Goal: Transaction & Acquisition: Book appointment/travel/reservation

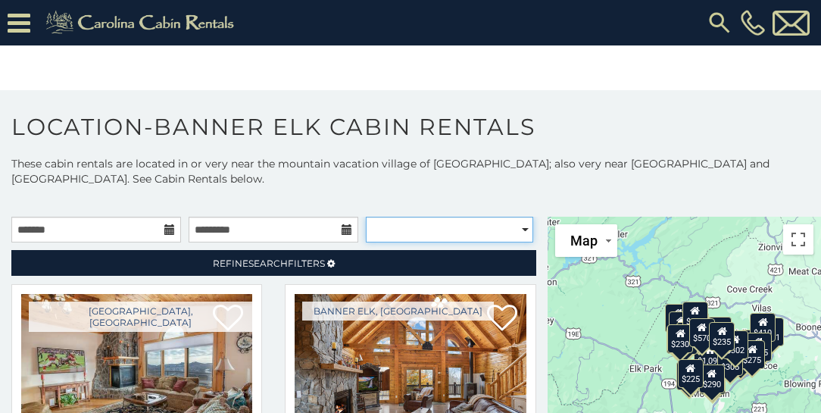
click at [523, 229] on select "**********" at bounding box center [449, 230] width 167 height 26
click at [502, 194] on p at bounding box center [410, 201] width 821 height 15
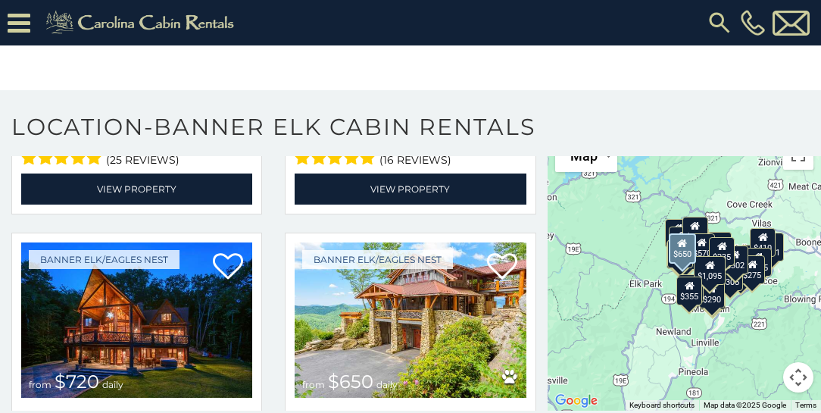
scroll to position [865, 0]
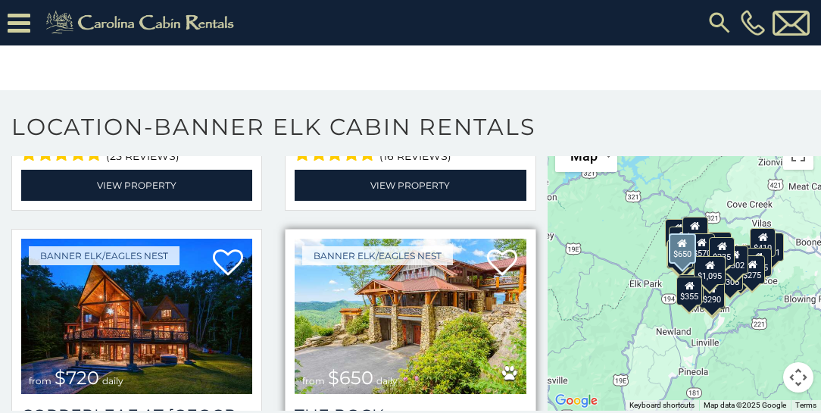
click at [444, 282] on img at bounding box center [410, 316] width 231 height 155
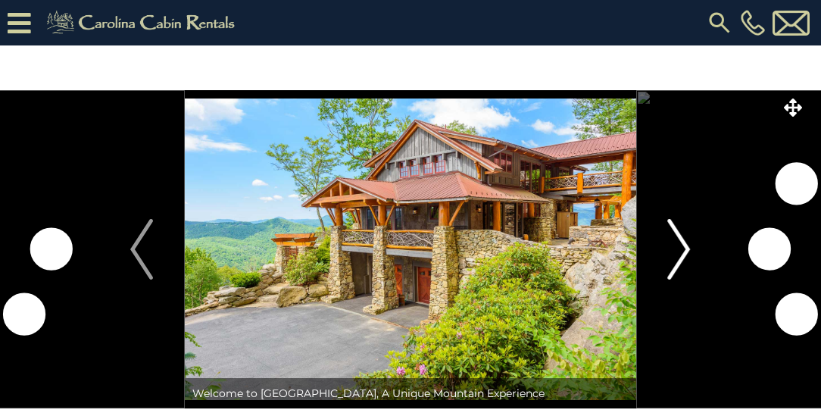
click at [686, 248] on img "Next" at bounding box center [679, 249] width 23 height 61
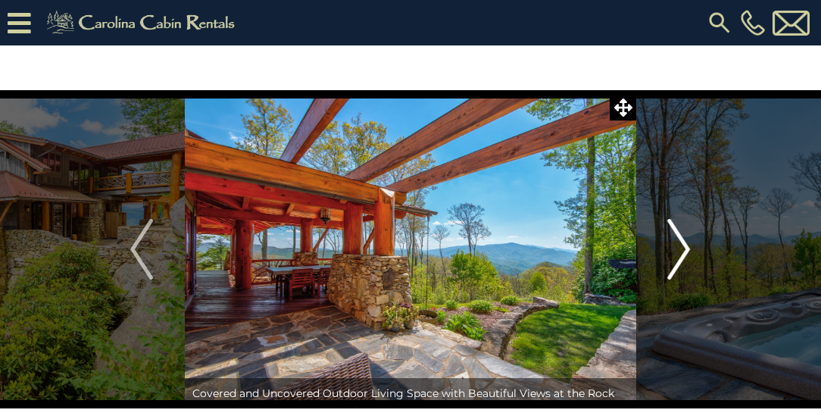
click at [686, 248] on img "Next" at bounding box center [679, 249] width 23 height 61
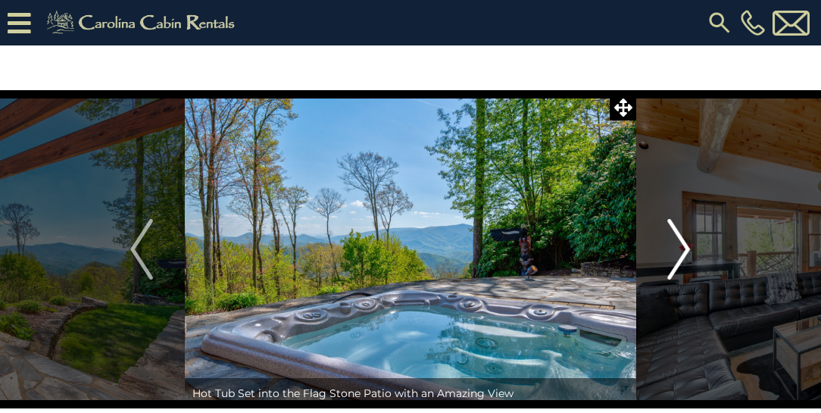
click at [686, 248] on img "Next" at bounding box center [679, 249] width 23 height 61
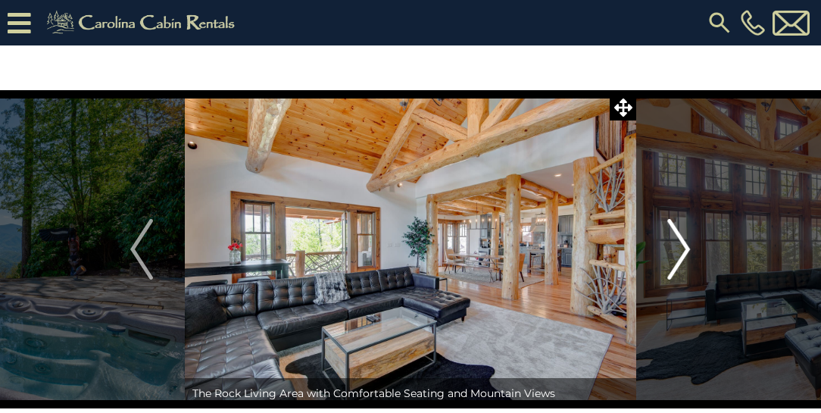
click at [686, 248] on img "Next" at bounding box center [679, 249] width 23 height 61
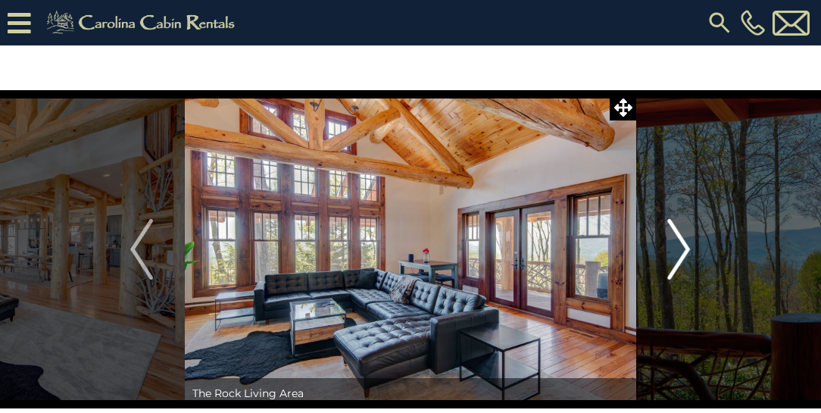
click at [686, 248] on img "Next" at bounding box center [679, 249] width 23 height 61
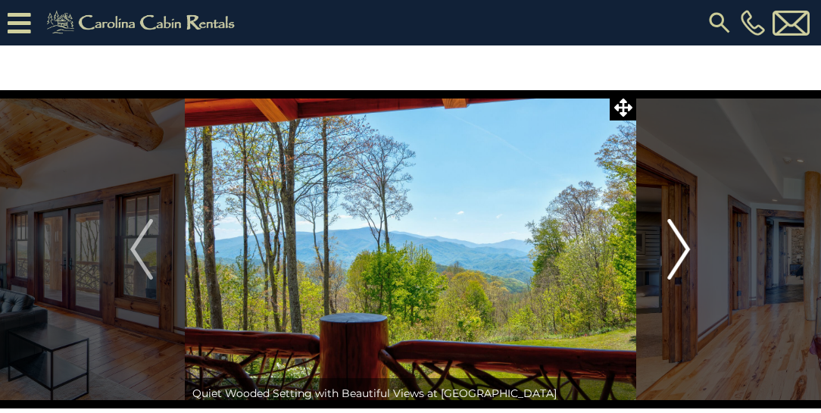
click at [686, 248] on img "Next" at bounding box center [679, 249] width 23 height 61
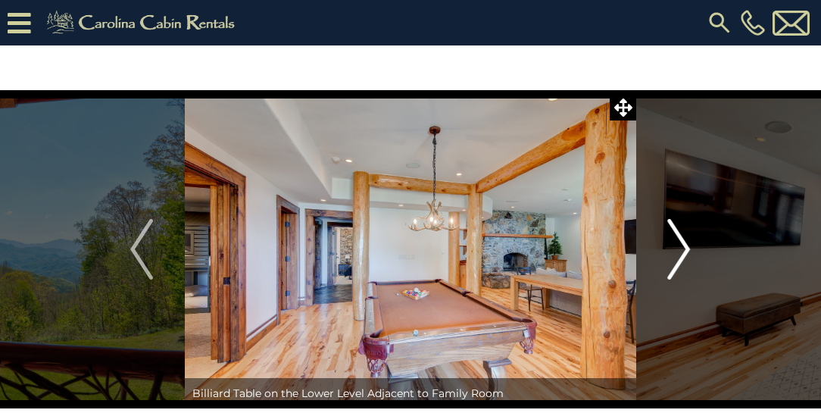
click at [686, 248] on img "Next" at bounding box center [679, 249] width 23 height 61
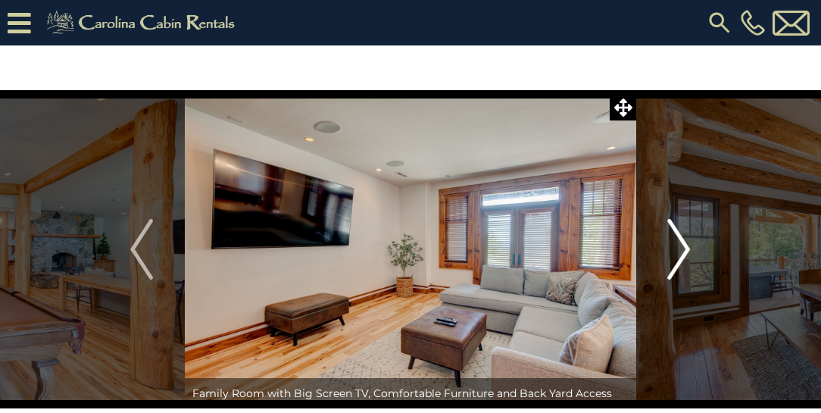
click at [686, 248] on img "Next" at bounding box center [679, 249] width 23 height 61
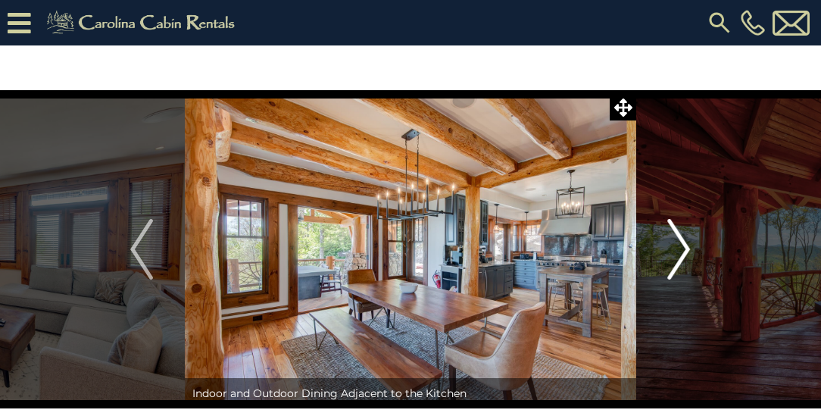
click at [686, 248] on img "Next" at bounding box center [679, 249] width 23 height 61
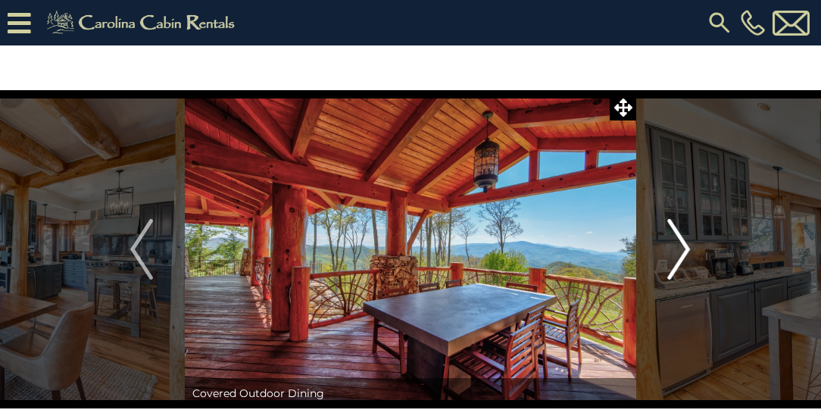
click at [686, 248] on img "Next" at bounding box center [679, 249] width 23 height 61
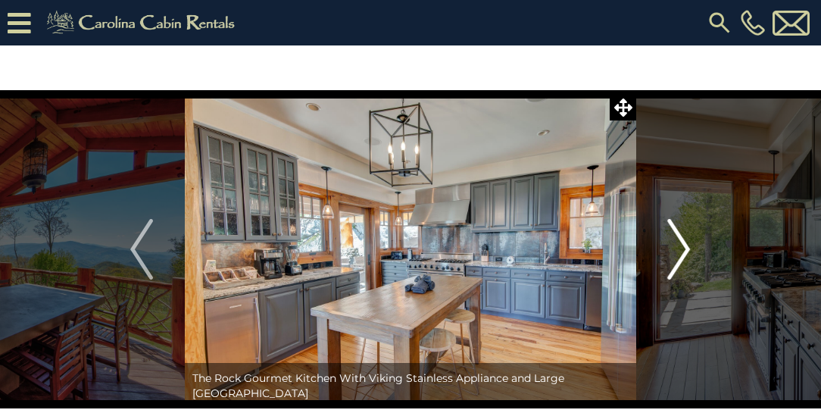
click at [686, 248] on img "Next" at bounding box center [679, 249] width 23 height 61
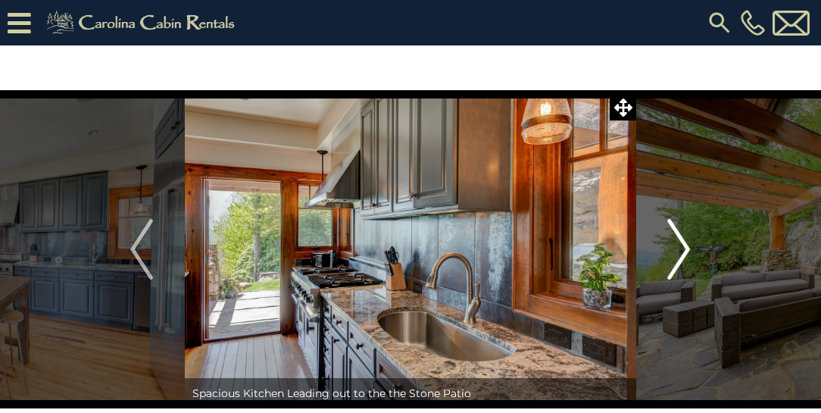
click at [686, 248] on img "Next" at bounding box center [679, 249] width 23 height 61
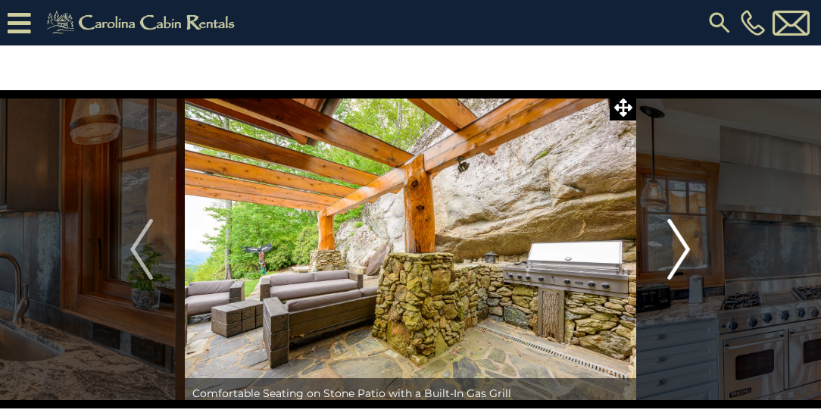
click at [686, 248] on img "Next" at bounding box center [679, 249] width 23 height 61
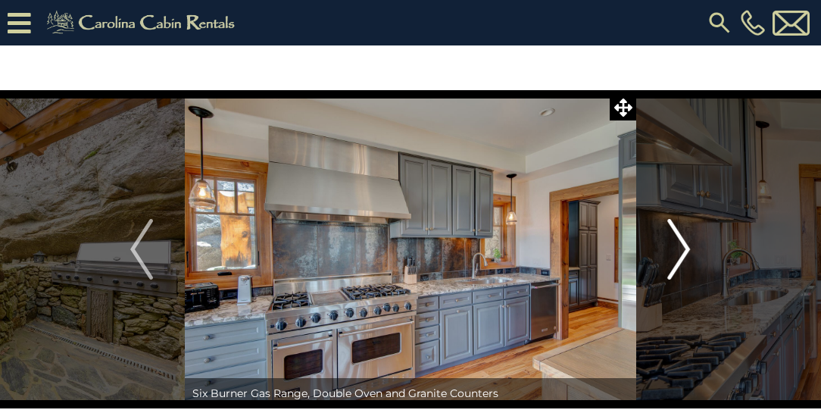
click at [686, 248] on img "Next" at bounding box center [679, 249] width 23 height 61
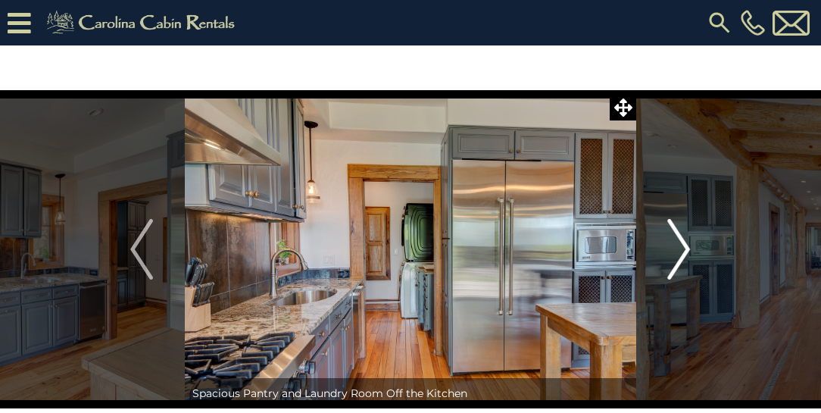
click at [686, 248] on img "Next" at bounding box center [679, 249] width 23 height 61
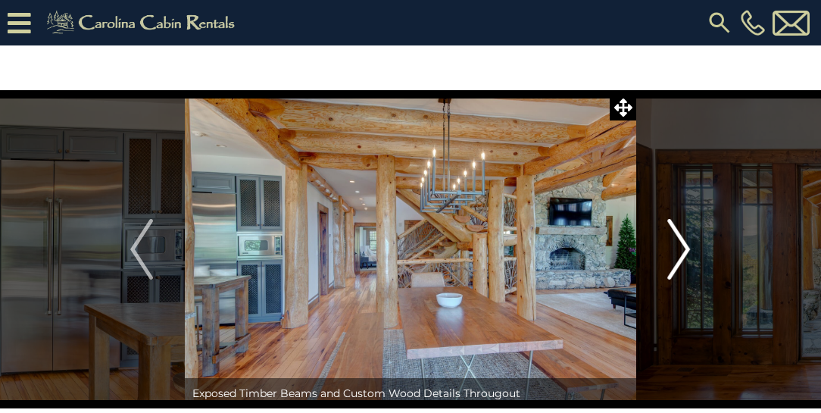
click at [686, 248] on img "Next" at bounding box center [679, 249] width 23 height 61
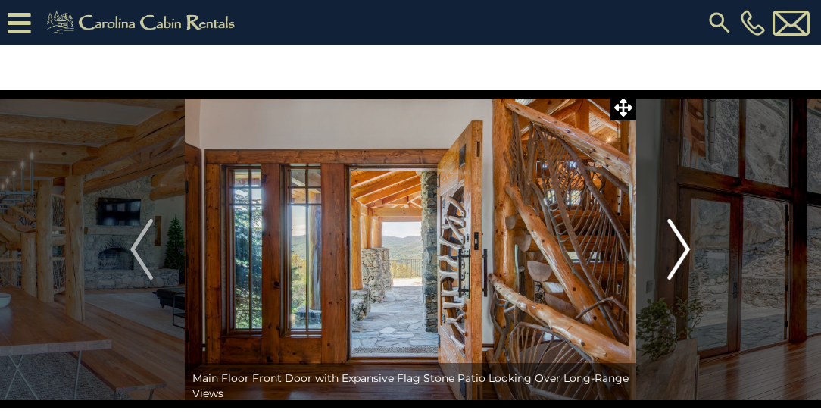
click at [686, 248] on img "Next" at bounding box center [679, 249] width 23 height 61
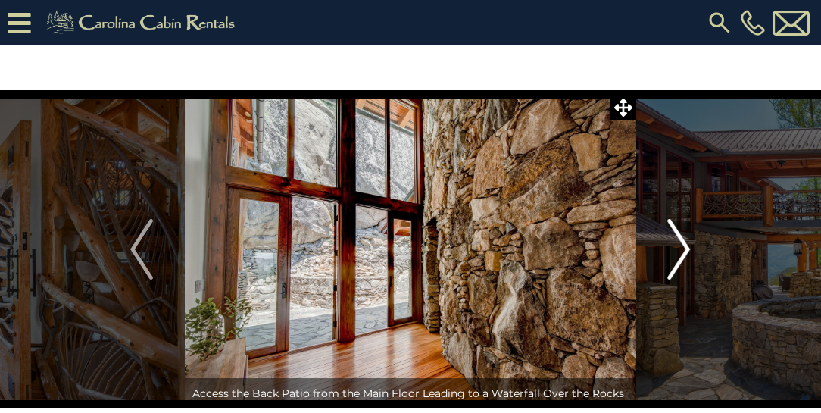
click at [686, 247] on img "Next" at bounding box center [679, 249] width 23 height 61
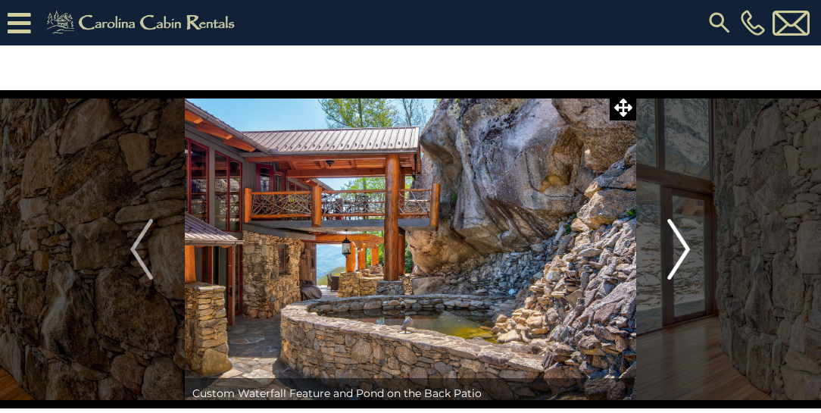
click at [686, 247] on img "Next" at bounding box center [679, 249] width 23 height 61
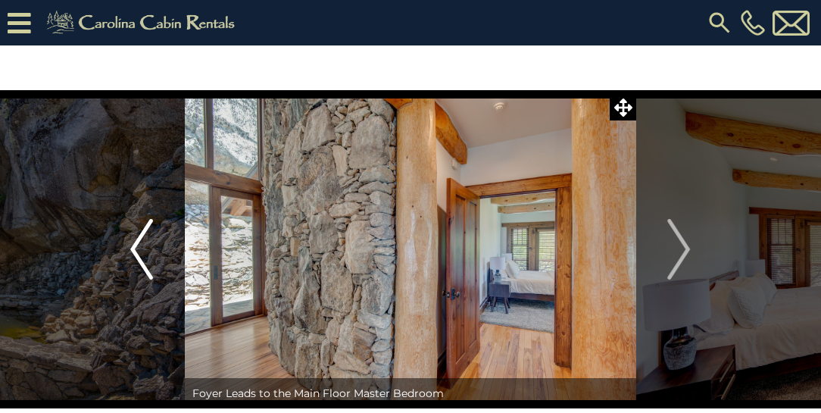
click at [146, 253] on img "Previous" at bounding box center [141, 249] width 23 height 61
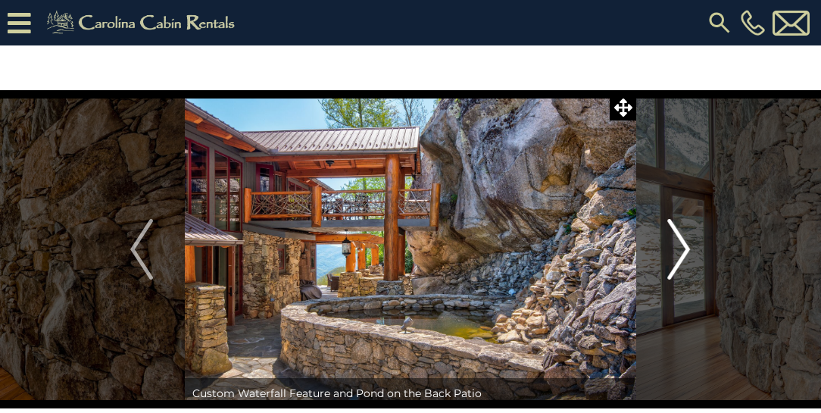
click at [682, 250] on img "Next" at bounding box center [679, 249] width 23 height 61
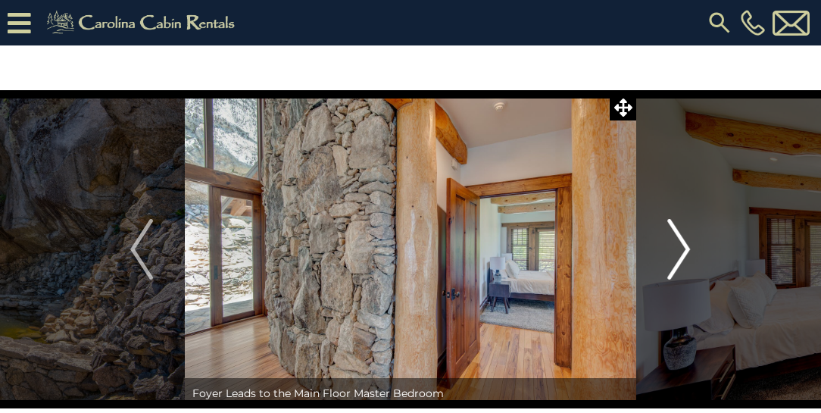
click at [683, 249] on img "Next" at bounding box center [679, 249] width 23 height 61
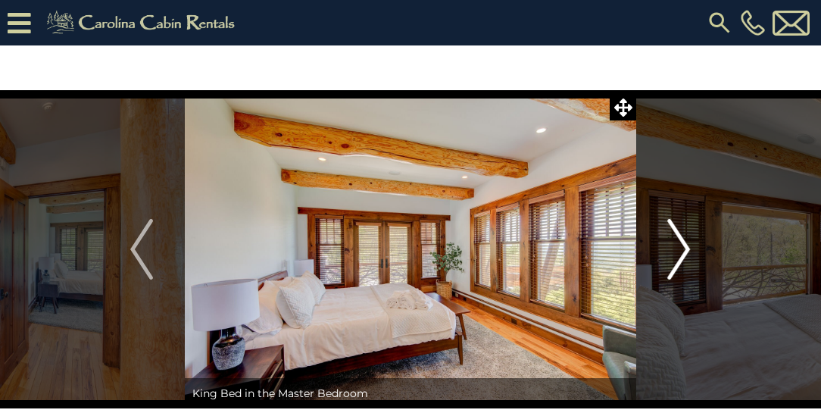
click at [683, 249] on img "Next" at bounding box center [679, 249] width 23 height 61
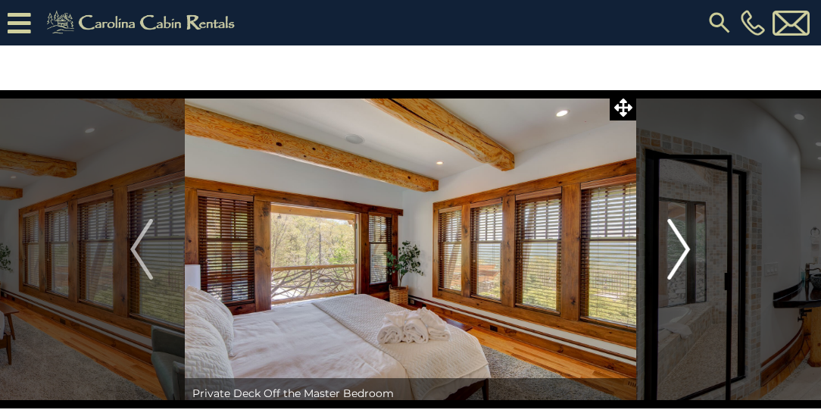
click at [683, 249] on img "Next" at bounding box center [679, 249] width 23 height 61
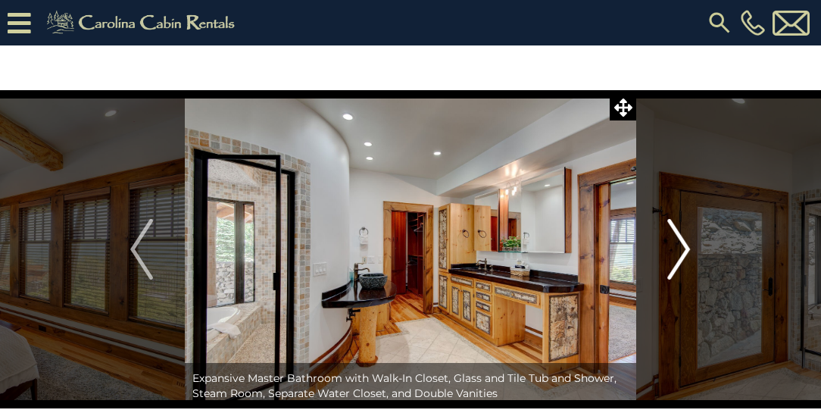
click at [683, 249] on img "Next" at bounding box center [679, 249] width 23 height 61
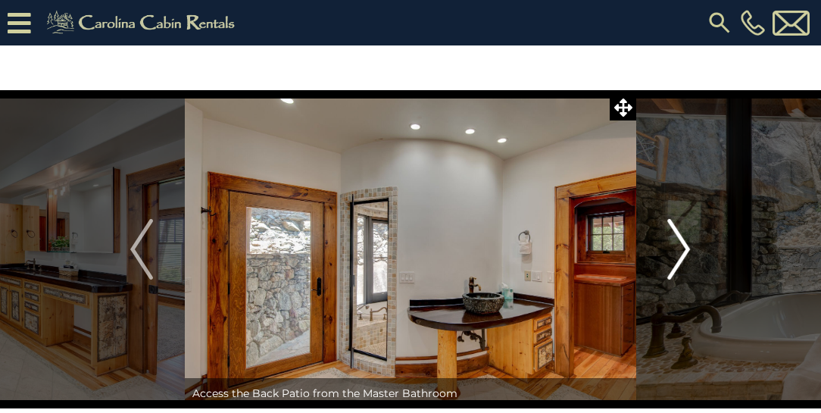
click at [683, 249] on img "Next" at bounding box center [679, 249] width 23 height 61
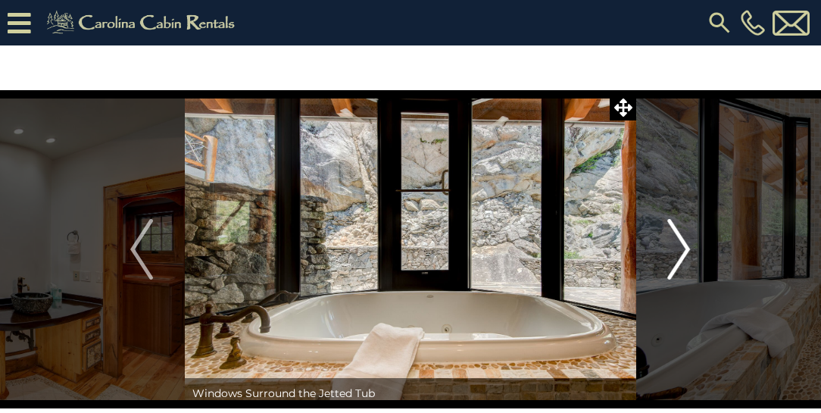
click at [683, 249] on img "Next" at bounding box center [679, 249] width 23 height 61
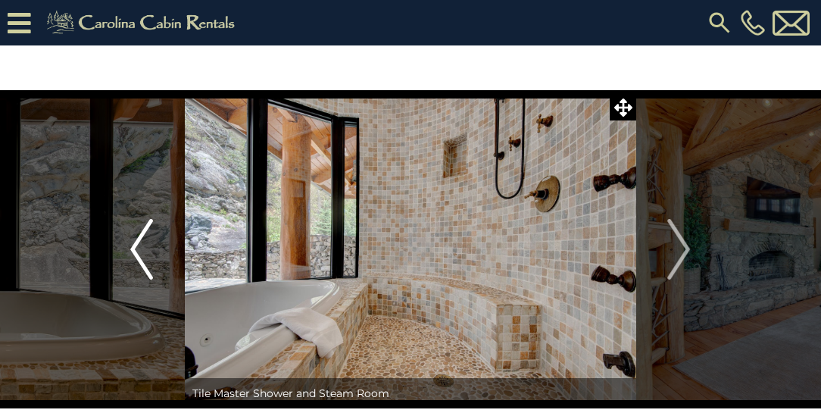
click at [140, 245] on img "Previous" at bounding box center [141, 249] width 23 height 61
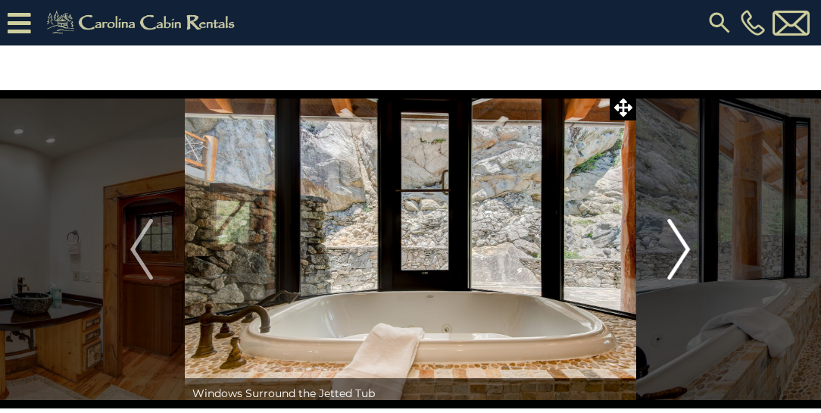
click at [683, 247] on img "Next" at bounding box center [679, 249] width 23 height 61
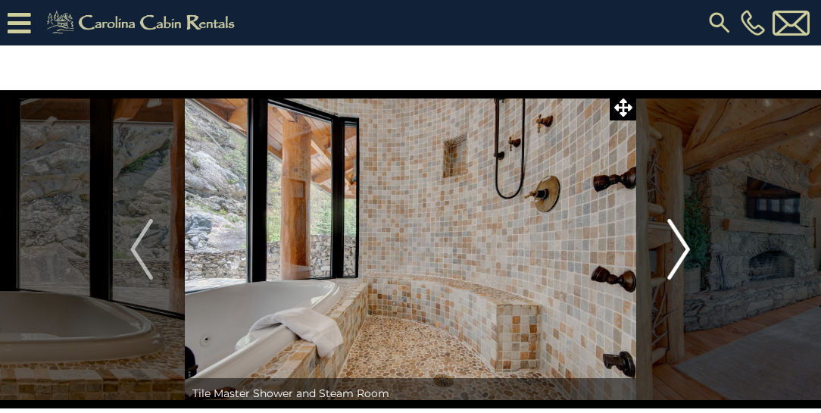
click at [683, 247] on img "Next" at bounding box center [679, 249] width 23 height 61
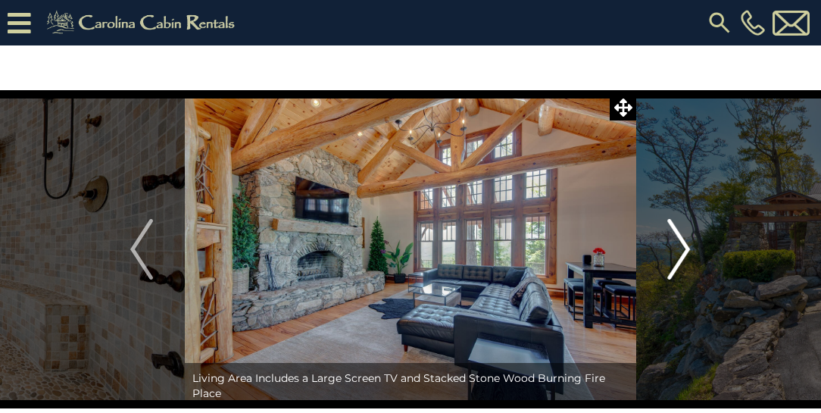
click at [683, 247] on img "Next" at bounding box center [679, 249] width 23 height 61
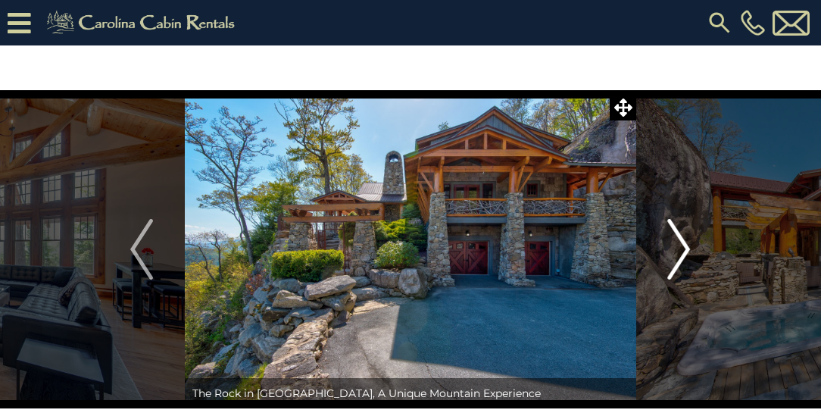
click at [683, 247] on img "Next" at bounding box center [679, 249] width 23 height 61
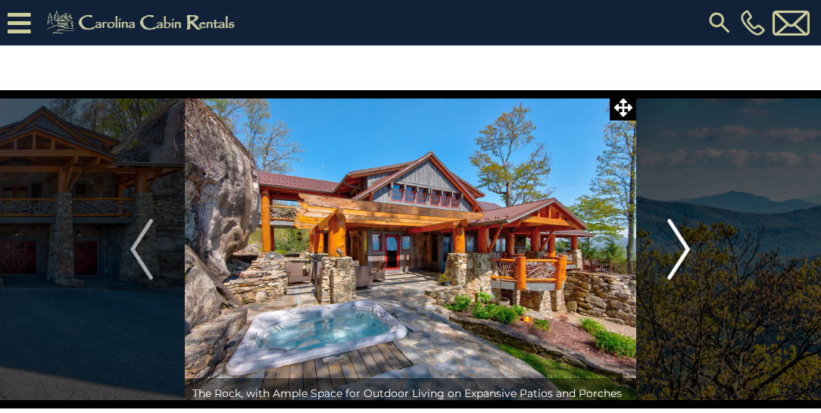
click at [683, 247] on img "Next" at bounding box center [679, 249] width 23 height 61
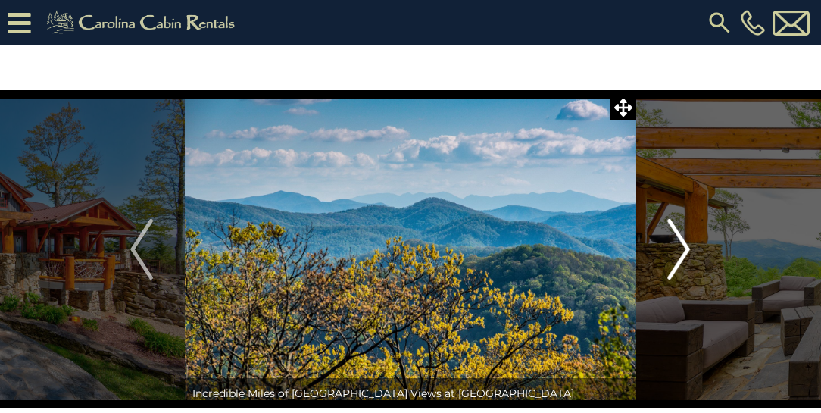
click at [683, 247] on img "Next" at bounding box center [679, 249] width 23 height 61
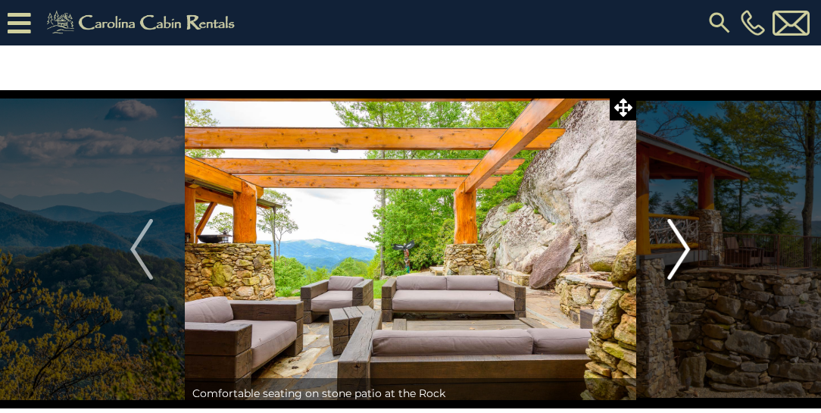
click at [683, 247] on img "Next" at bounding box center [679, 249] width 23 height 61
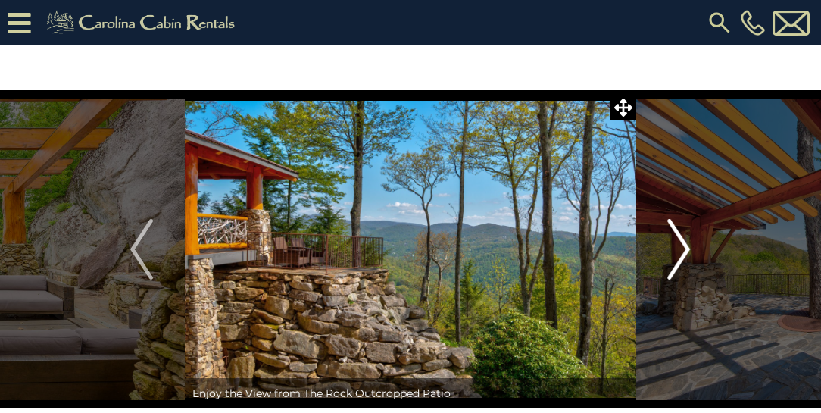
click at [683, 247] on img "Next" at bounding box center [679, 249] width 23 height 61
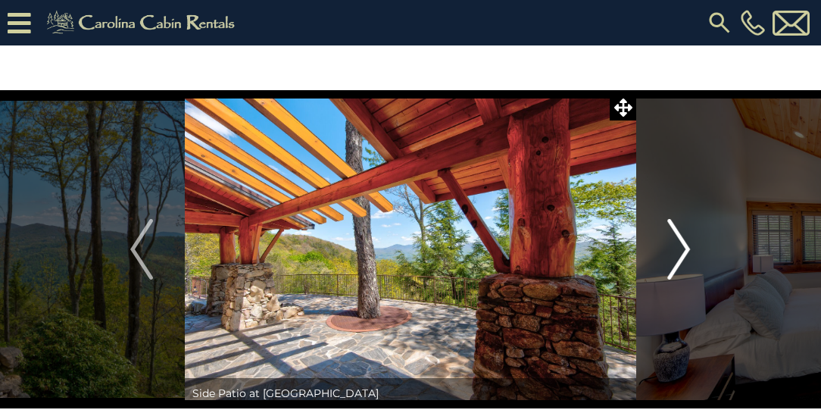
click at [683, 247] on img "Next" at bounding box center [679, 249] width 23 height 61
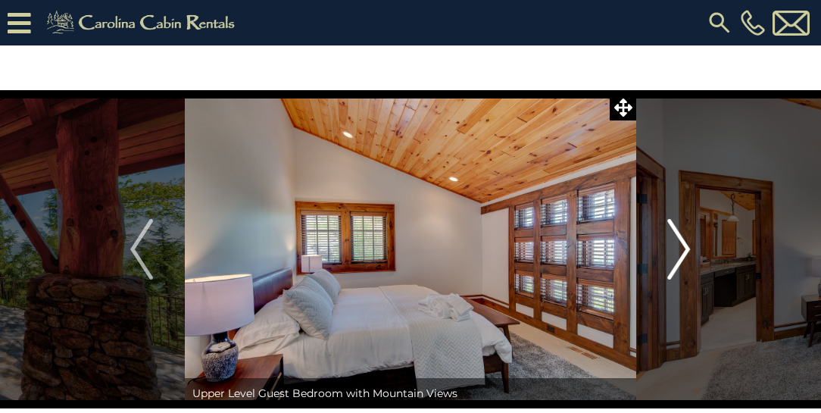
click at [683, 247] on img "Next" at bounding box center [679, 249] width 23 height 61
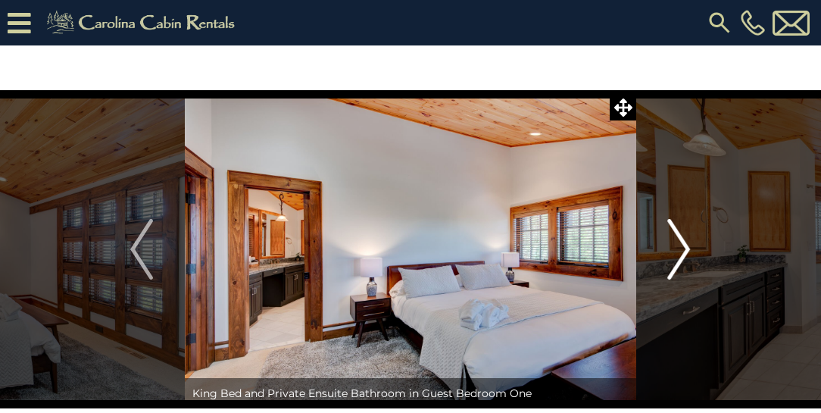
click at [683, 247] on img "Next" at bounding box center [679, 249] width 23 height 61
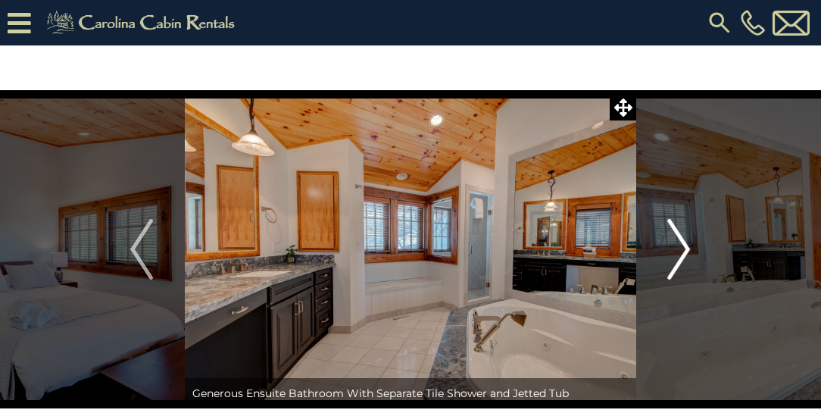
click at [683, 247] on img "Next" at bounding box center [679, 249] width 23 height 61
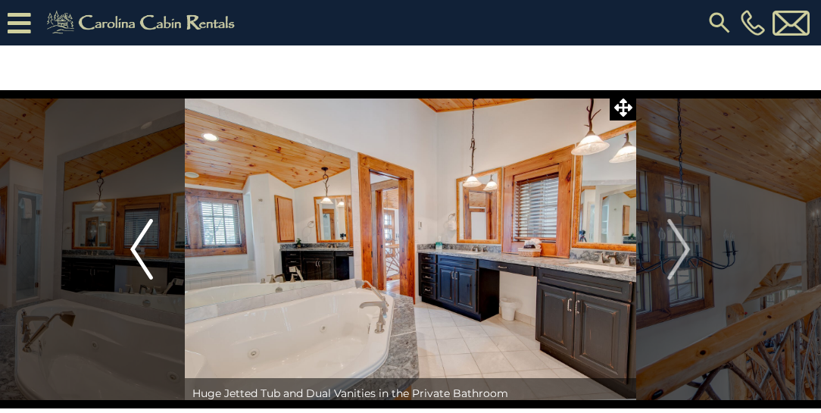
click at [136, 246] on img "Previous" at bounding box center [141, 249] width 23 height 61
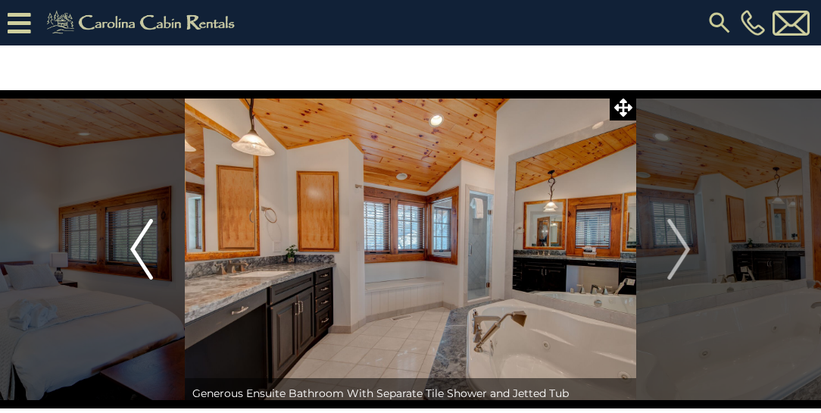
click at [136, 246] on img "Previous" at bounding box center [141, 249] width 23 height 61
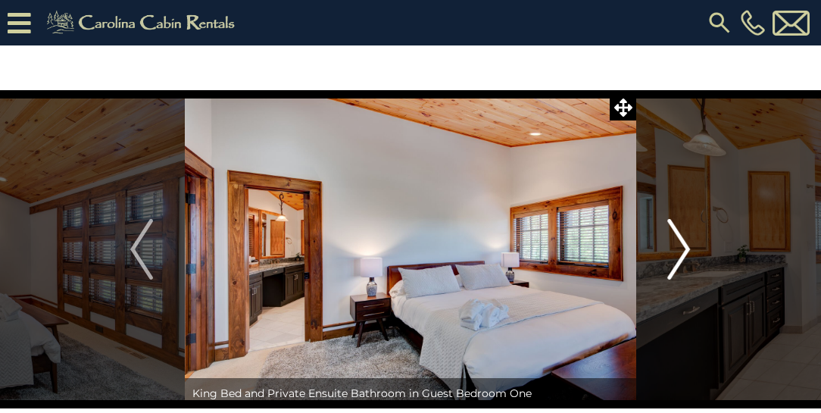
click at [680, 247] on img "Next" at bounding box center [679, 249] width 23 height 61
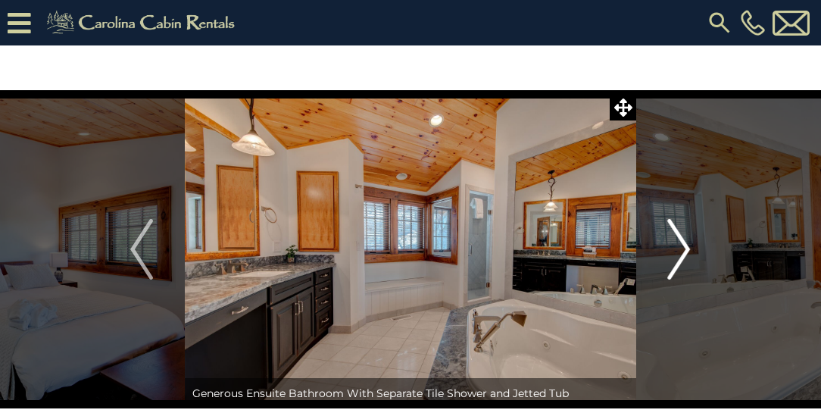
click at [680, 247] on img "Next" at bounding box center [679, 249] width 23 height 61
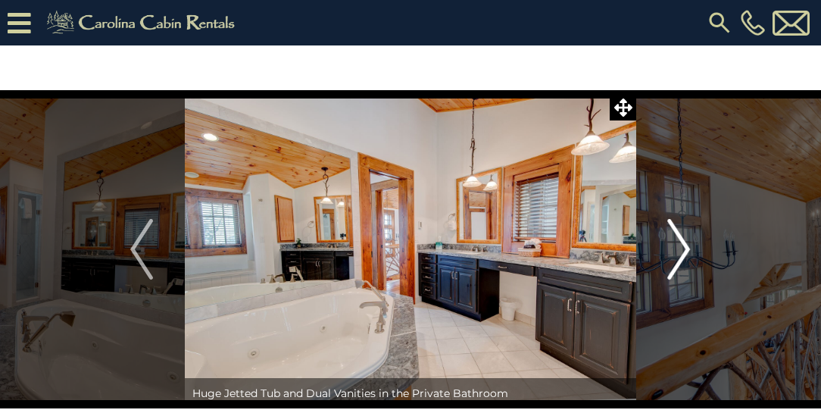
click at [680, 247] on img "Next" at bounding box center [679, 249] width 23 height 61
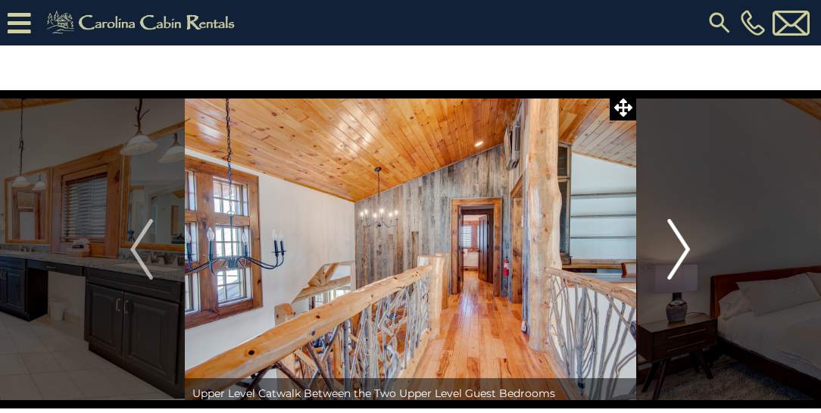
click at [680, 247] on img "Next" at bounding box center [679, 249] width 23 height 61
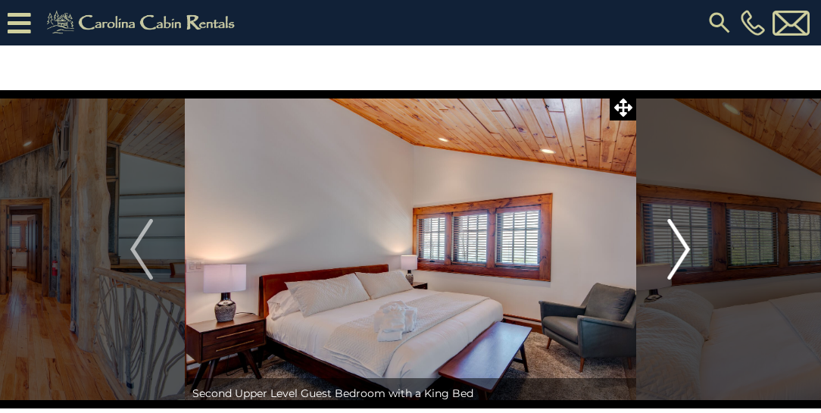
click at [680, 247] on img "Next" at bounding box center [679, 249] width 23 height 61
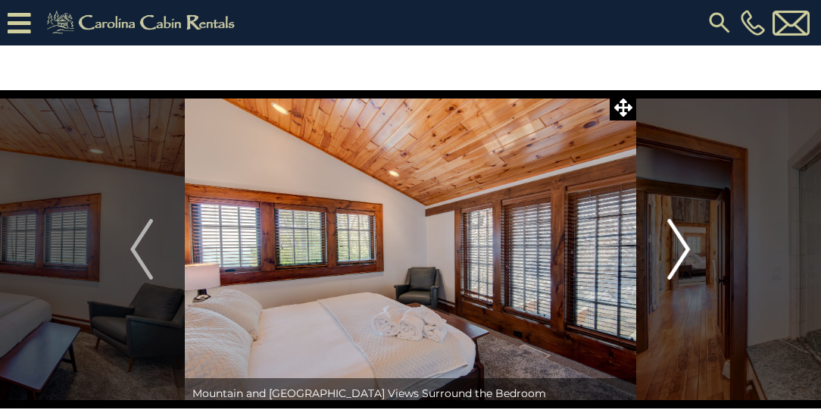
click at [680, 247] on img "Next" at bounding box center [679, 249] width 23 height 61
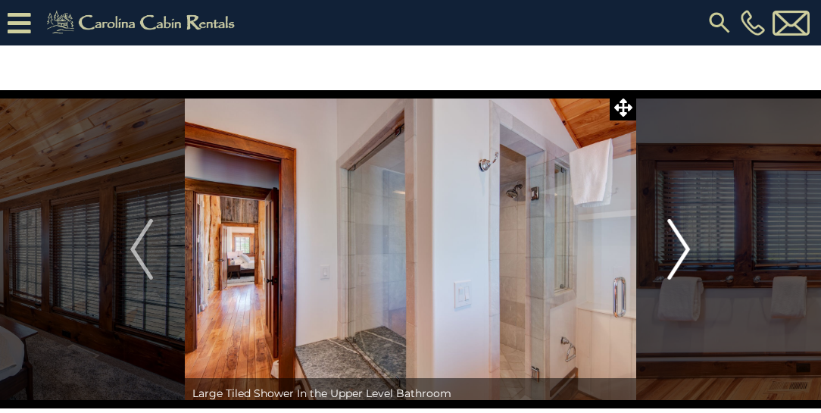
click at [680, 247] on img "Next" at bounding box center [679, 249] width 23 height 61
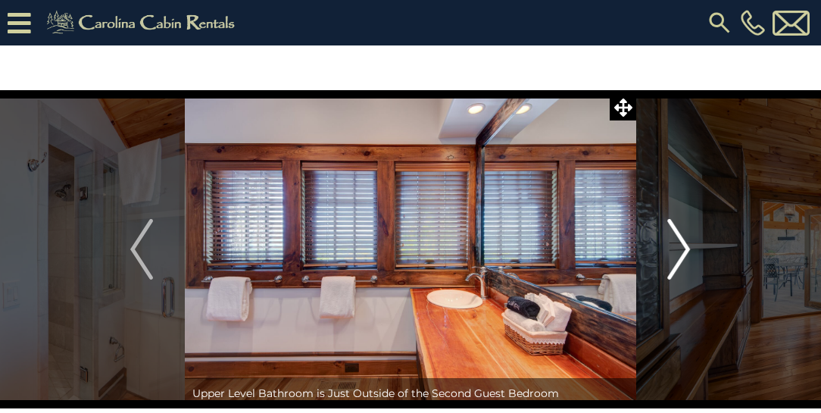
click at [680, 247] on img "Next" at bounding box center [679, 249] width 23 height 61
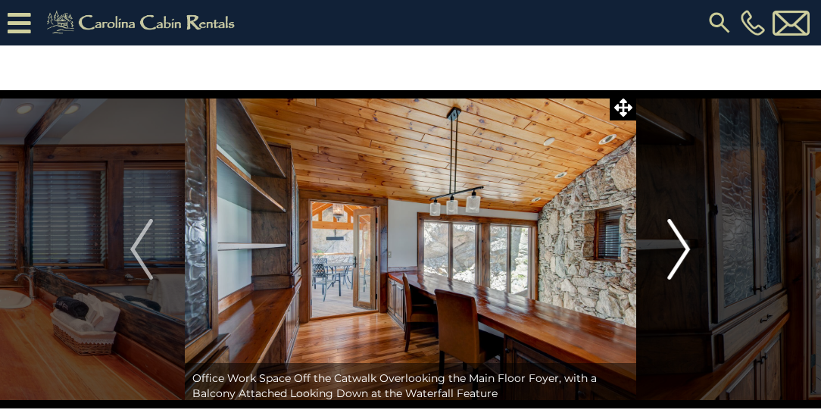
click at [680, 247] on img "Next" at bounding box center [679, 249] width 23 height 61
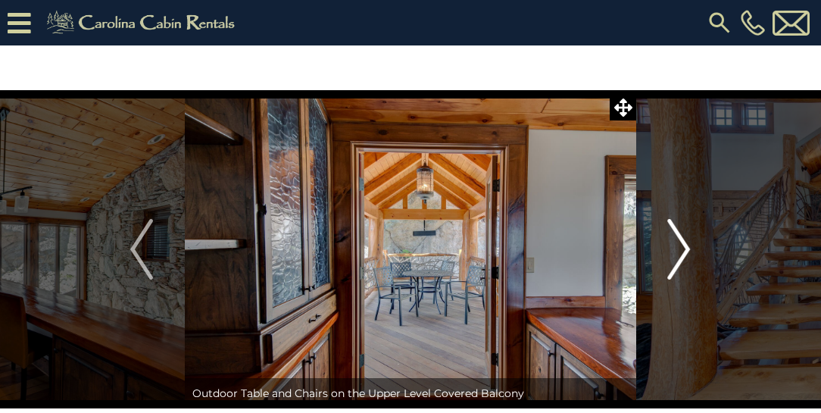
click at [682, 247] on img "Next" at bounding box center [679, 249] width 23 height 61
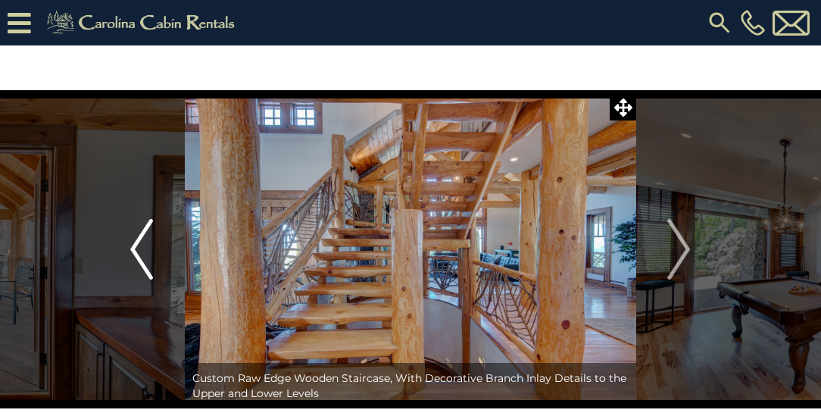
click at [142, 239] on img "Previous" at bounding box center [141, 249] width 23 height 61
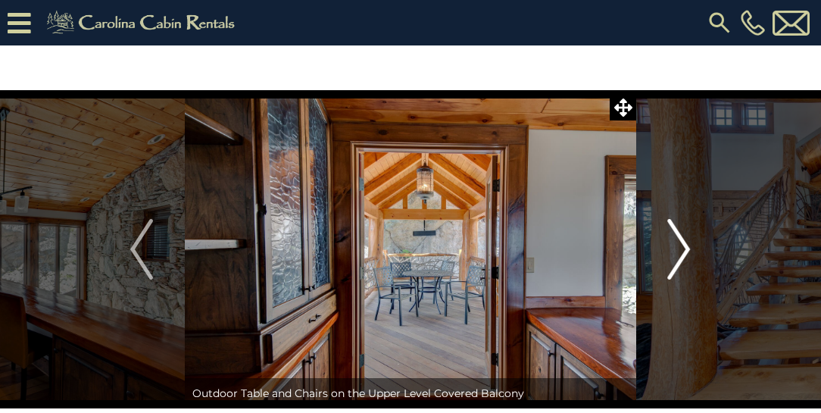
click at [686, 253] on img "Next" at bounding box center [679, 249] width 23 height 61
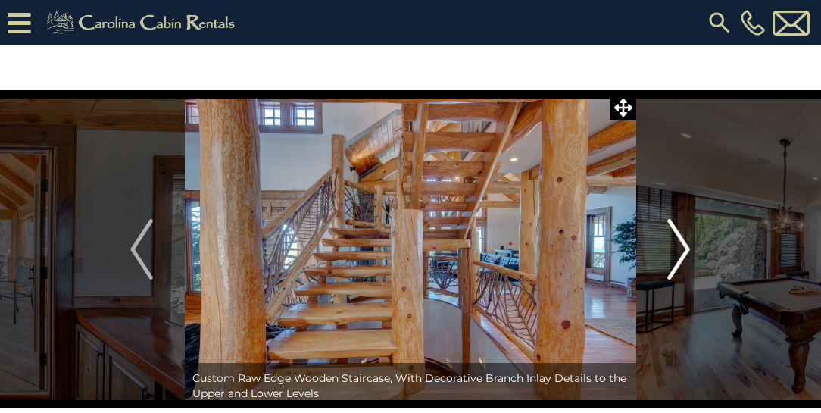
click at [686, 253] on img "Next" at bounding box center [679, 249] width 23 height 61
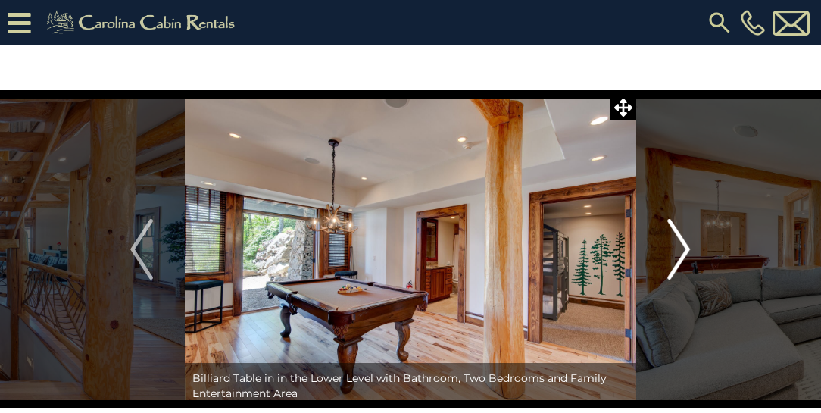
click at [686, 253] on img "Next" at bounding box center [679, 249] width 23 height 61
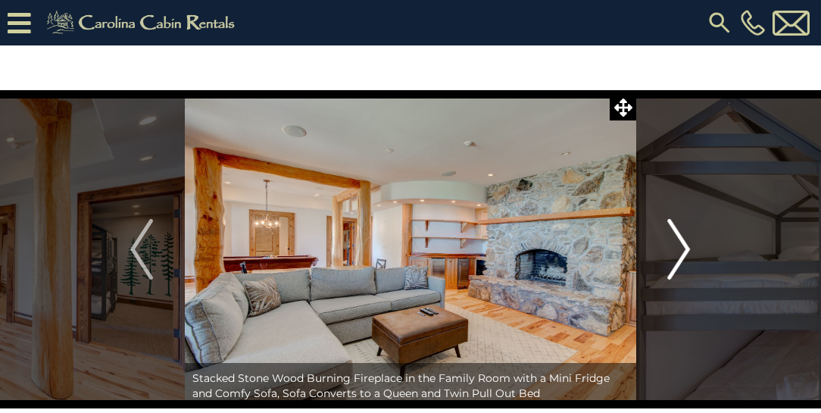
click at [686, 250] on img "Next" at bounding box center [679, 249] width 23 height 61
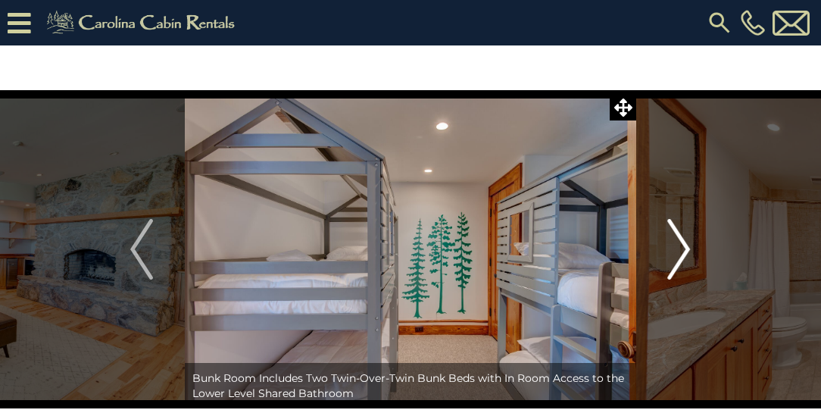
click at [686, 250] on img "Next" at bounding box center [679, 249] width 23 height 61
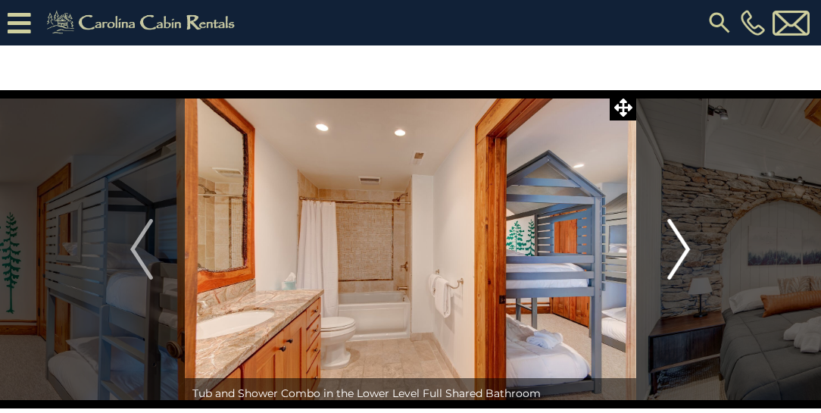
click at [686, 250] on img "Next" at bounding box center [679, 249] width 23 height 61
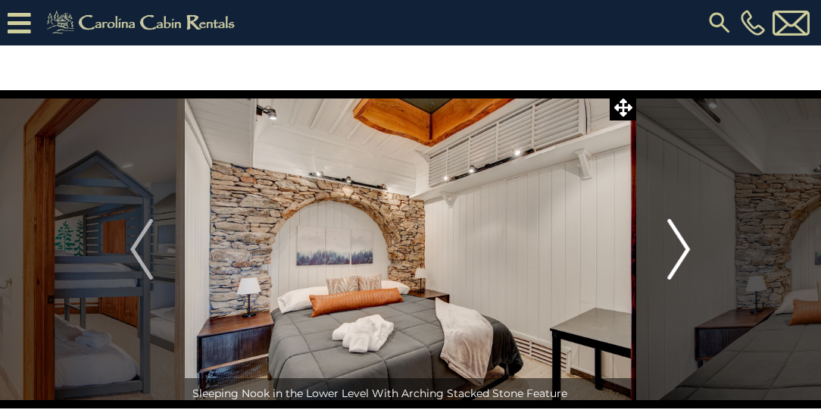
click at [686, 250] on img "Next" at bounding box center [679, 249] width 23 height 61
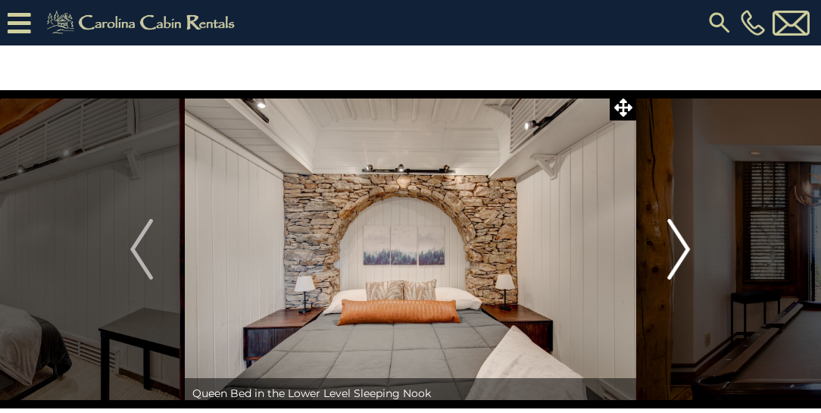
click at [686, 249] on img "Next" at bounding box center [679, 249] width 23 height 61
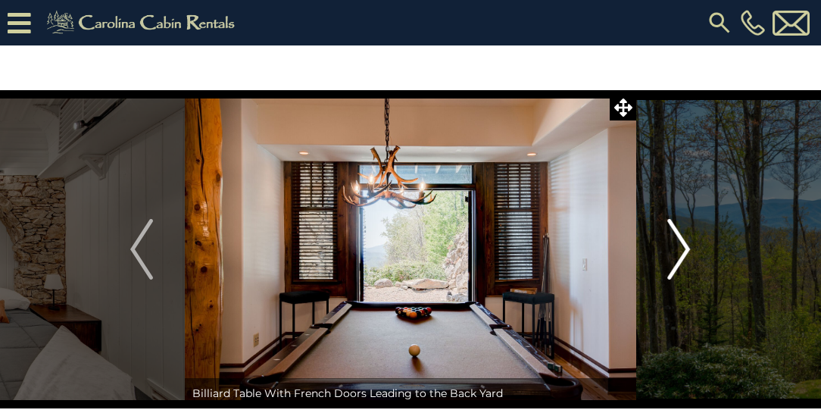
click at [686, 249] on img "Next" at bounding box center [679, 249] width 23 height 61
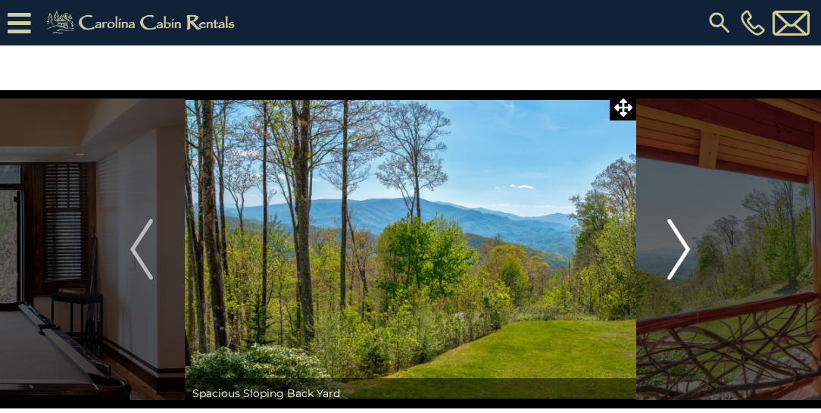
click at [685, 249] on img "Next" at bounding box center [679, 249] width 23 height 61
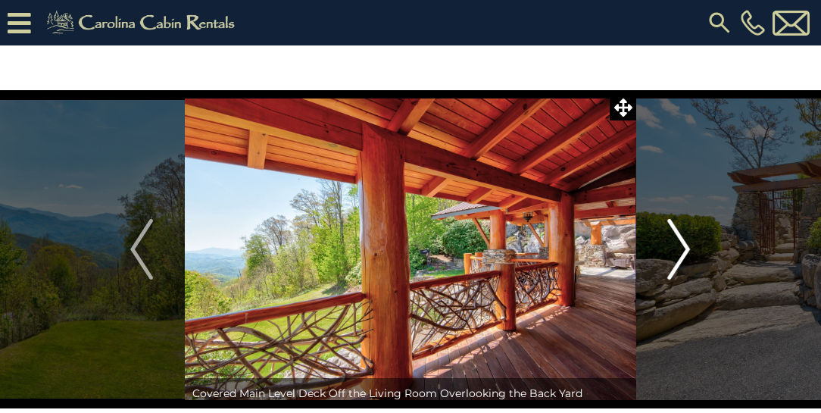
click at [683, 248] on img "Next" at bounding box center [679, 249] width 23 height 61
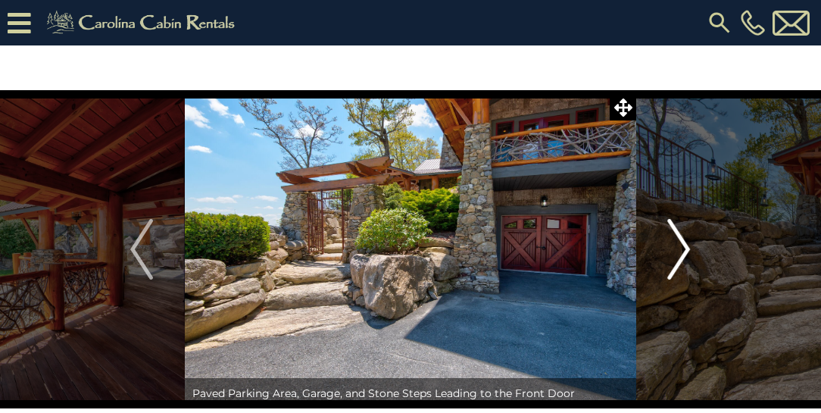
click at [683, 248] on img "Next" at bounding box center [679, 249] width 23 height 61
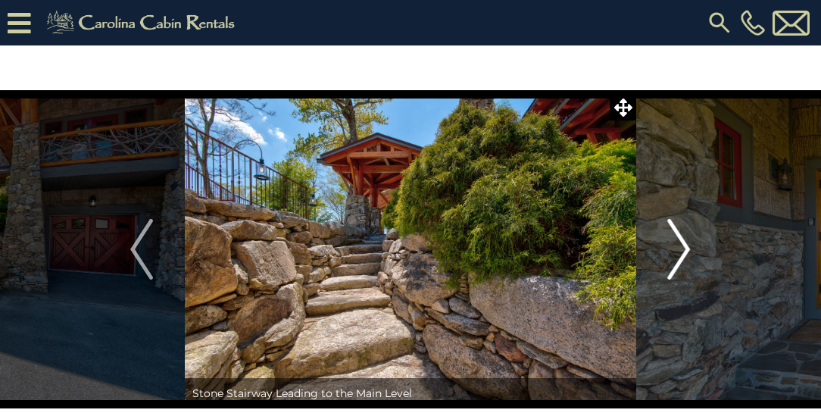
click at [683, 248] on img "Next" at bounding box center [679, 249] width 23 height 61
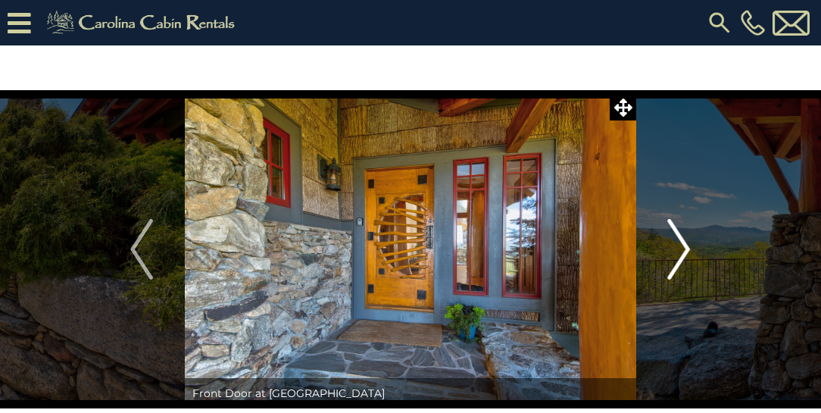
click at [683, 248] on img "Next" at bounding box center [679, 249] width 23 height 61
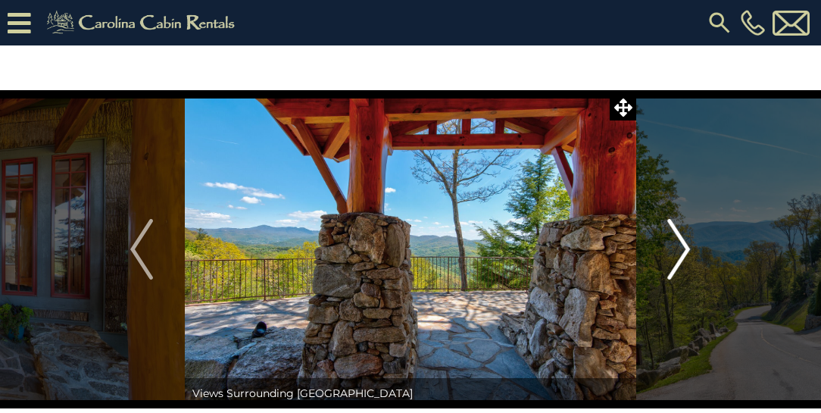
click at [683, 248] on img "Next" at bounding box center [679, 249] width 23 height 61
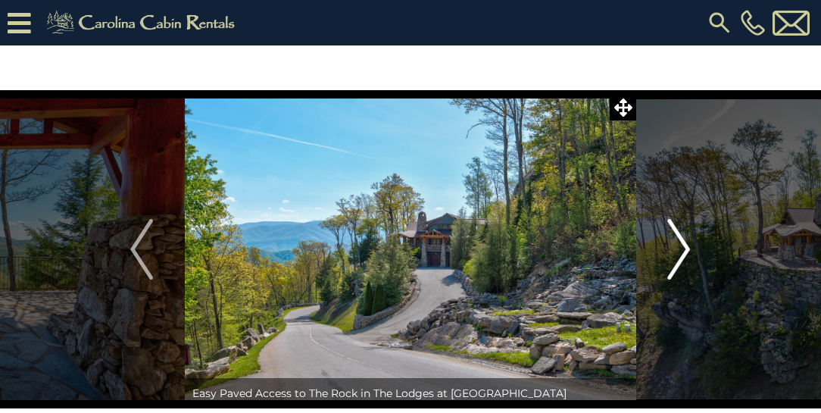
click at [683, 248] on img "Next" at bounding box center [679, 249] width 23 height 61
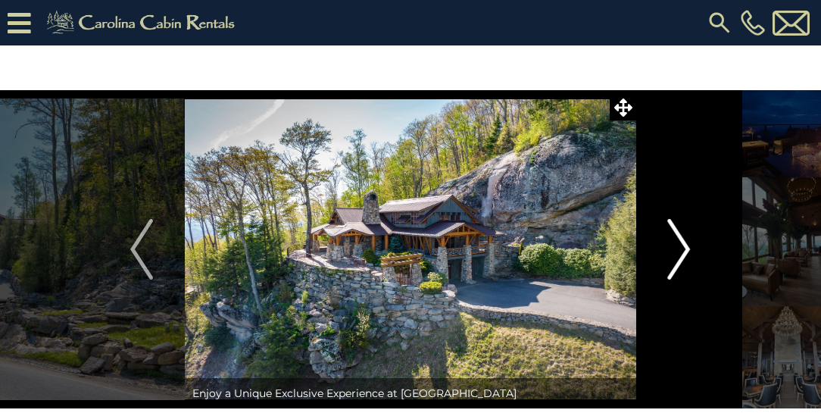
click at [683, 248] on img "Next" at bounding box center [679, 249] width 23 height 61
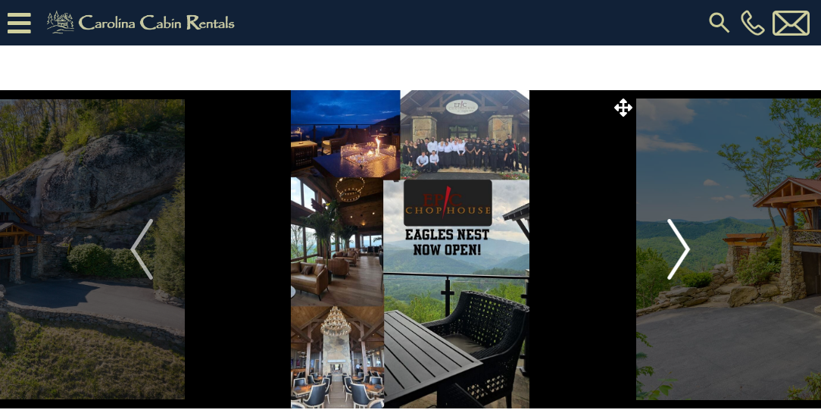
click at [683, 247] on img "Next" at bounding box center [679, 249] width 23 height 61
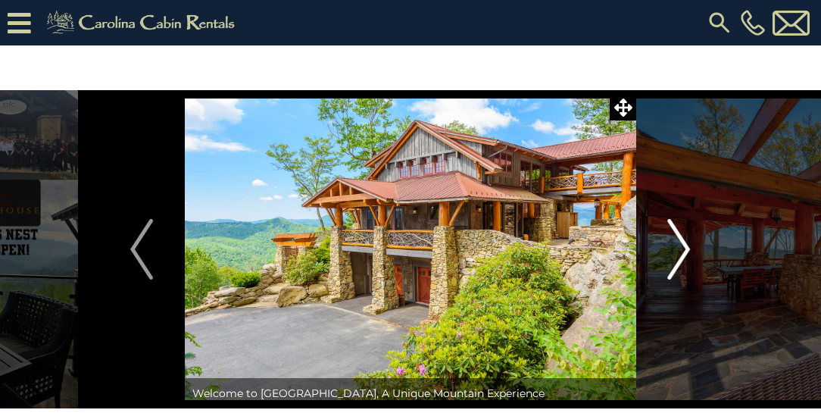
click at [683, 248] on img "Next" at bounding box center [679, 249] width 23 height 61
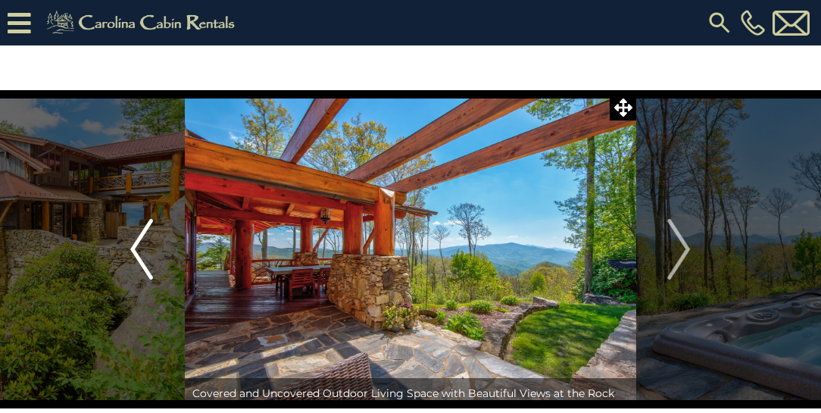
click at [146, 249] on img "Previous" at bounding box center [141, 249] width 23 height 61
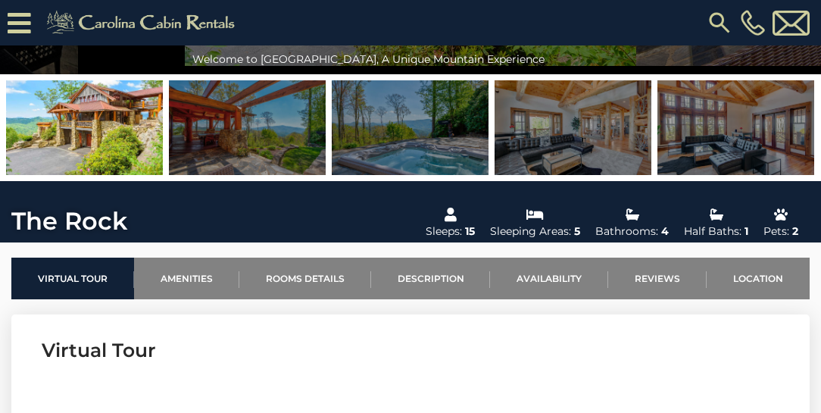
scroll to position [433, 0]
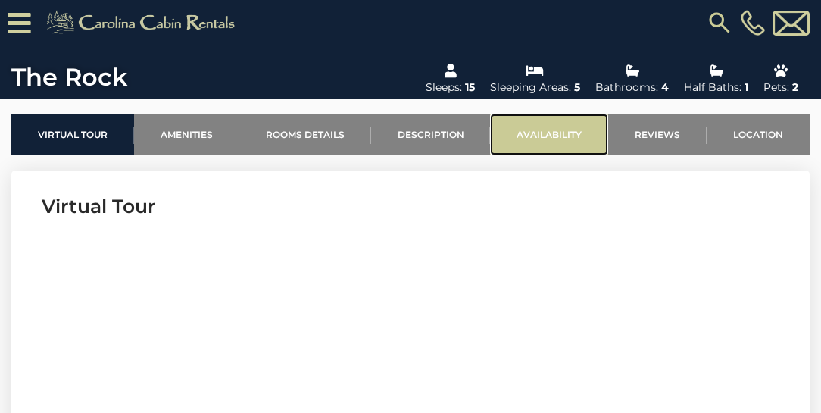
click at [535, 127] on link "Availability" at bounding box center [549, 135] width 118 height 42
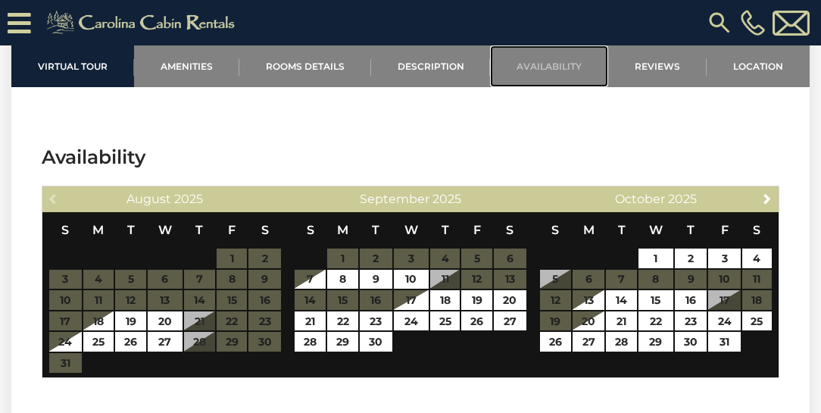
scroll to position [4143, 0]
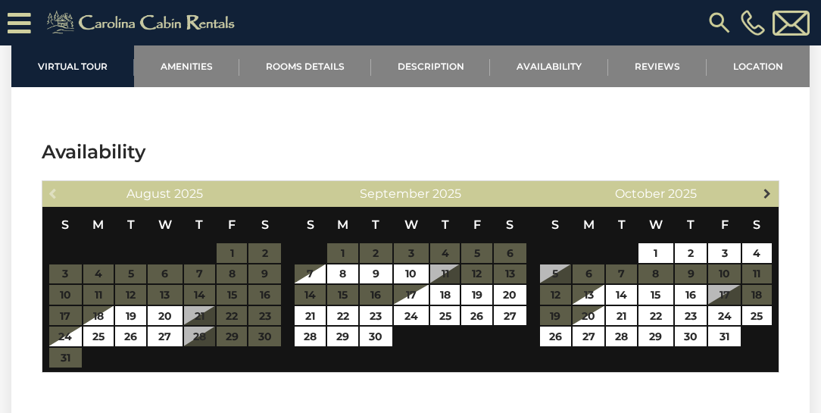
click at [764, 189] on span "Next" at bounding box center [767, 193] width 12 height 12
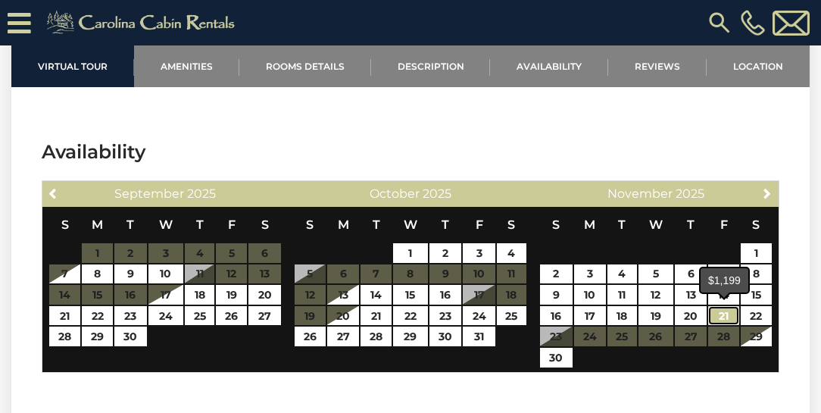
click at [725, 312] on link "21" at bounding box center [723, 316] width 31 height 20
type input "**********"
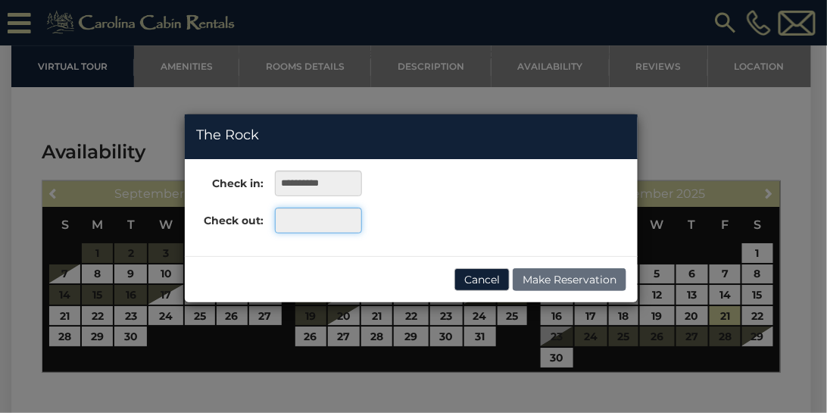
click at [295, 221] on input "text" at bounding box center [318, 221] width 87 height 26
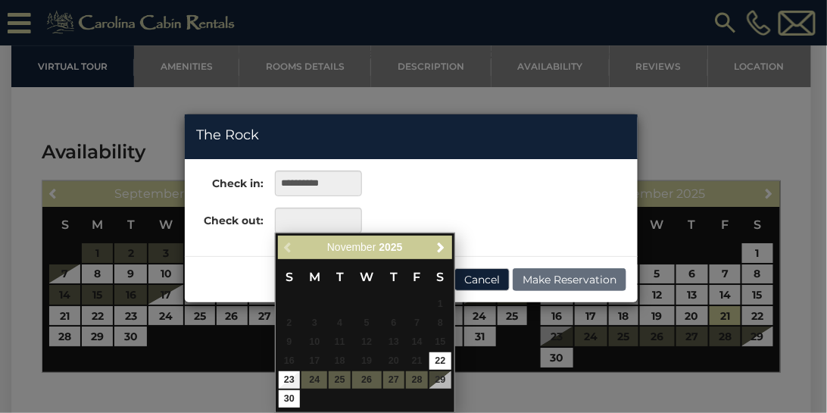
click at [319, 383] on table "S M T W T F S 1 2 3 4 5 6 7 8 9 10 11 12 13 14 15 16 17 18 19 20 21 22 23 24 25…" at bounding box center [365, 333] width 174 height 149
click at [649, 111] on div "**********" at bounding box center [413, 206] width 827 height 413
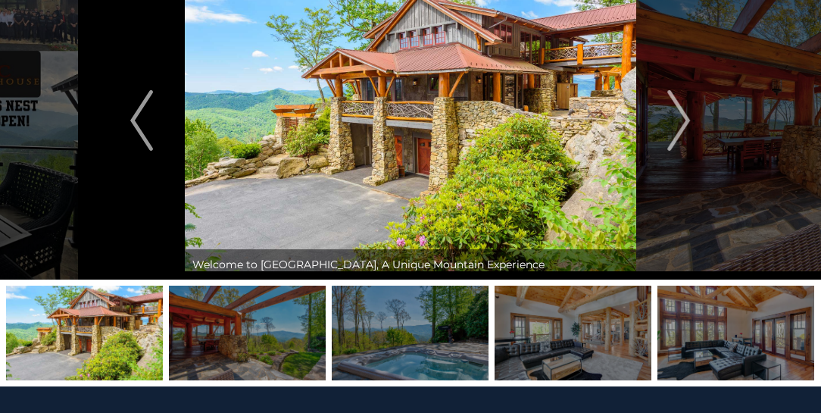
scroll to position [0, 0]
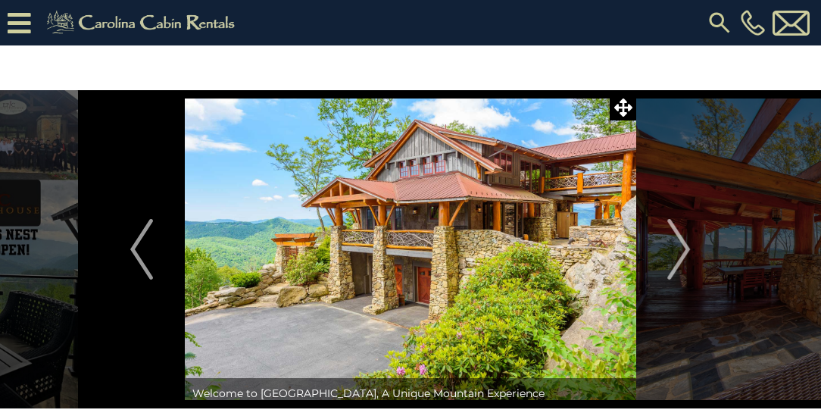
click at [553, 24] on div "[PHONE_NUMBER]" at bounding box center [533, 22] width 562 height 45
